Goal: Information Seeking & Learning: Learn about a topic

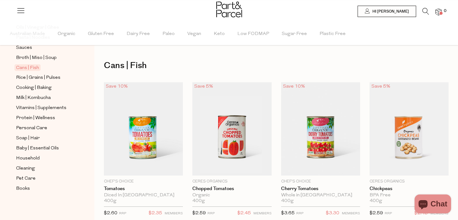
scroll to position [252, 0]
click at [43, 107] on span "Vitamins | Supplements" at bounding box center [41, 109] width 50 height 8
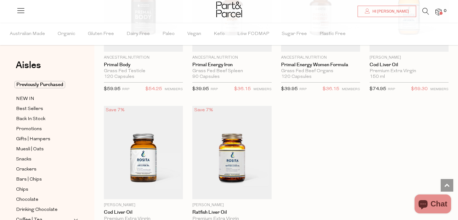
scroll to position [1761, 0]
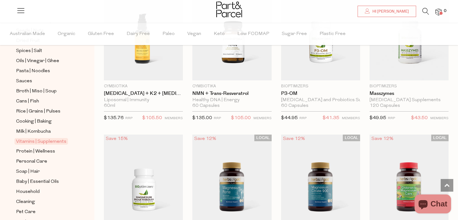
scroll to position [225, 0]
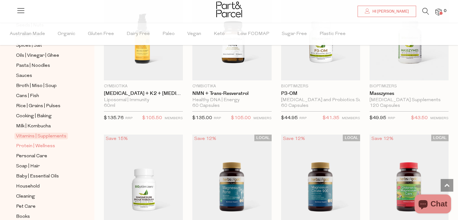
click at [45, 146] on span "Protein | Wellness" at bounding box center [35, 146] width 39 height 8
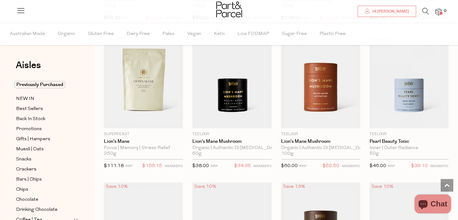
scroll to position [1378, 0]
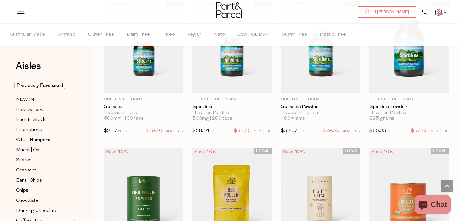
scroll to position [1771, 0]
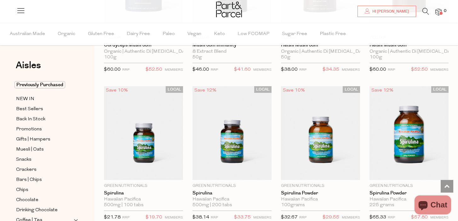
click at [426, 7] on div at bounding box center [229, 10] width 458 height 20
click at [423, 10] on icon at bounding box center [425, 11] width 7 height 7
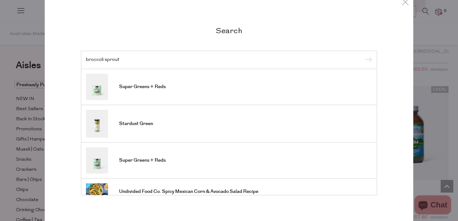
type input "broccoli sprout"
click at [363, 55] on input "submit" at bounding box center [367, 59] width 9 height 9
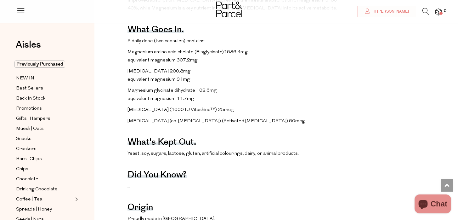
scroll to position [416, 0]
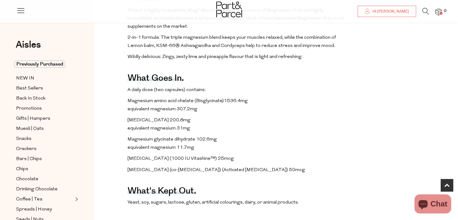
scroll to position [353, 0]
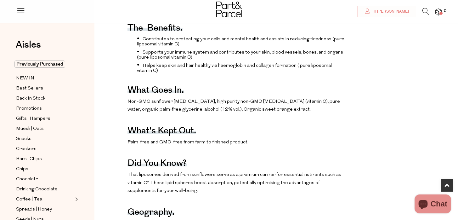
scroll to position [239, 0]
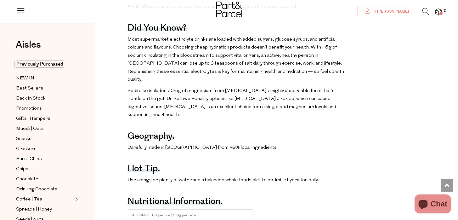
scroll to position [504, 0]
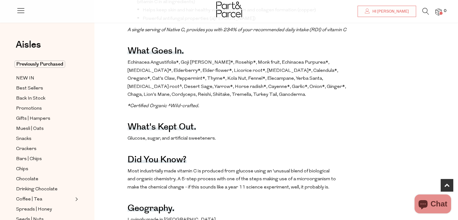
scroll to position [320, 0]
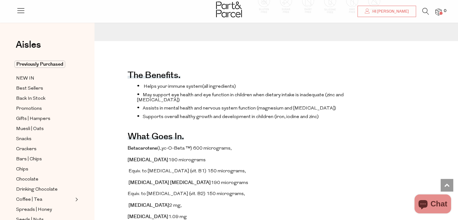
scroll to position [198, 0]
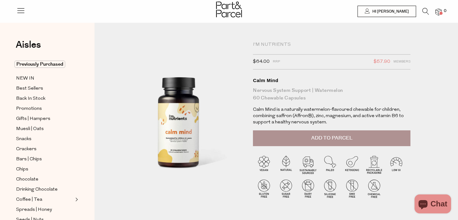
click at [435, 13] on img at bounding box center [438, 12] width 6 height 7
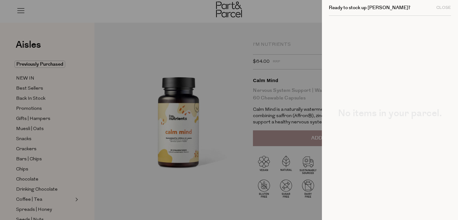
click at [304, 15] on div at bounding box center [229, 110] width 458 height 220
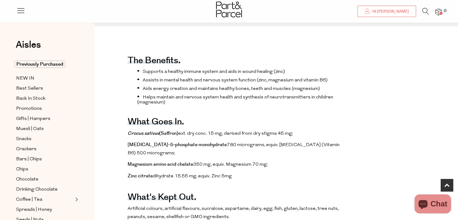
scroll to position [198, 0]
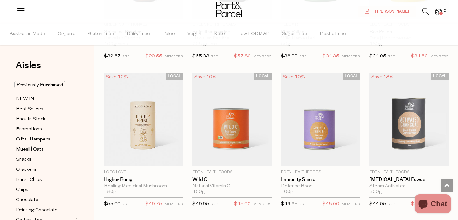
scroll to position [149, 0]
